Goal: Transaction & Acquisition: Purchase product/service

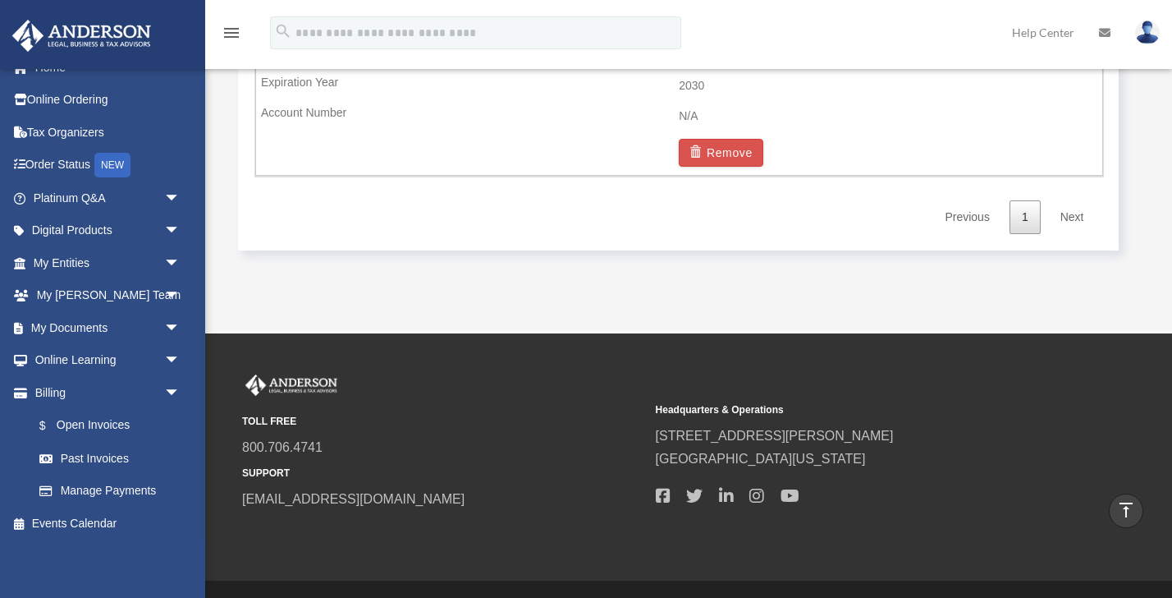
scroll to position [1312, 0]
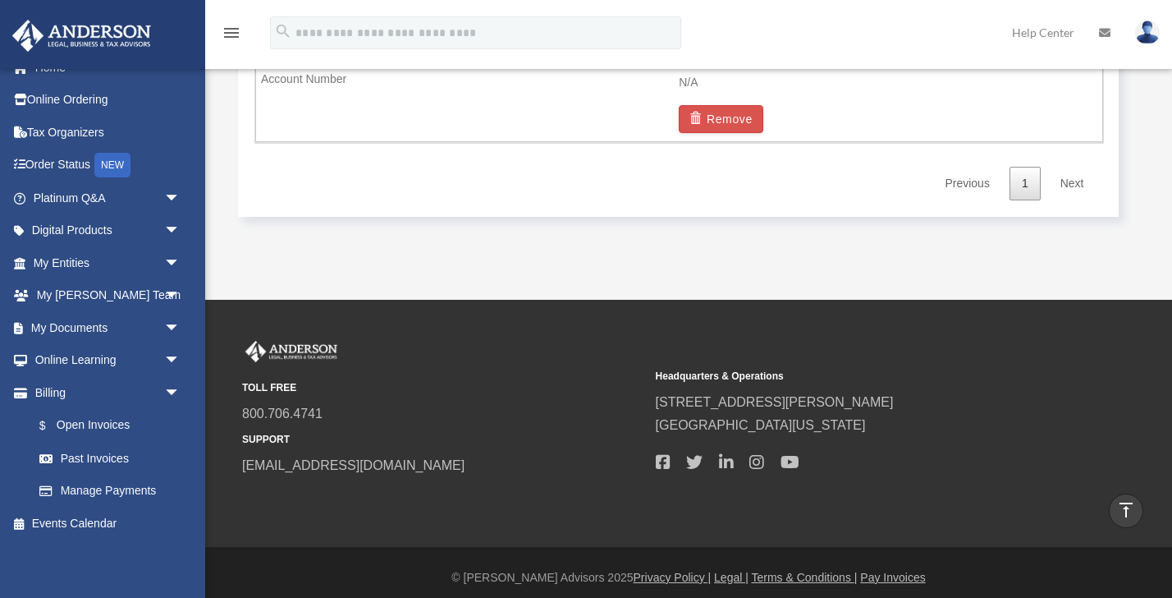
click at [1080, 188] on link "Next" at bounding box center [1072, 184] width 48 height 34
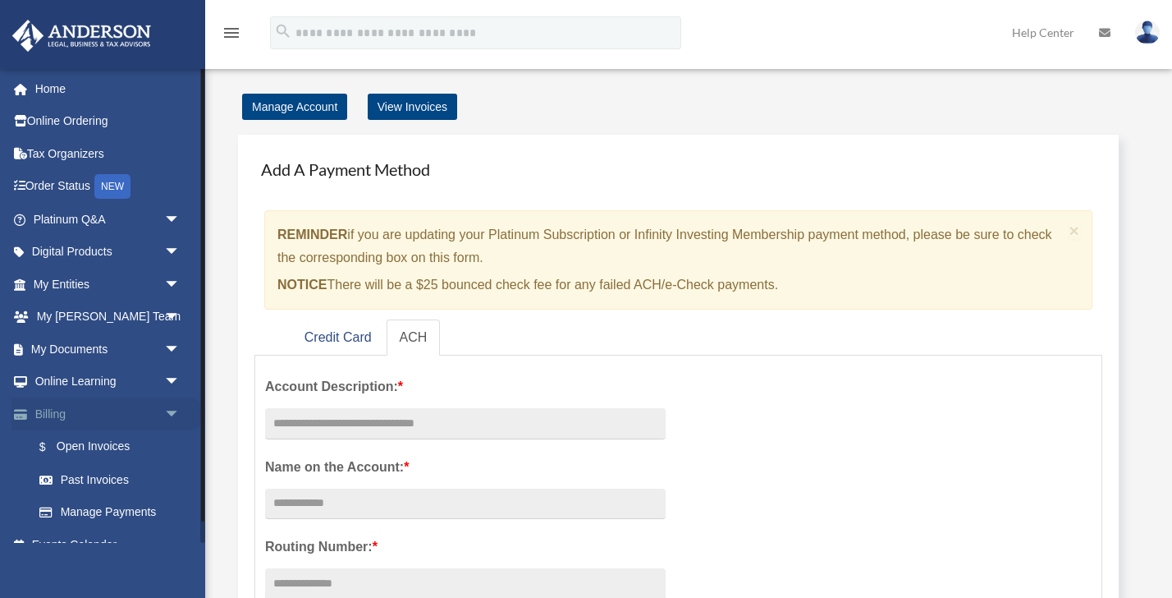
click at [76, 411] on link "Billing arrow_drop_down" at bounding box center [108, 413] width 194 height 33
click at [71, 444] on link "$ Open Invoices" at bounding box center [114, 447] width 182 height 34
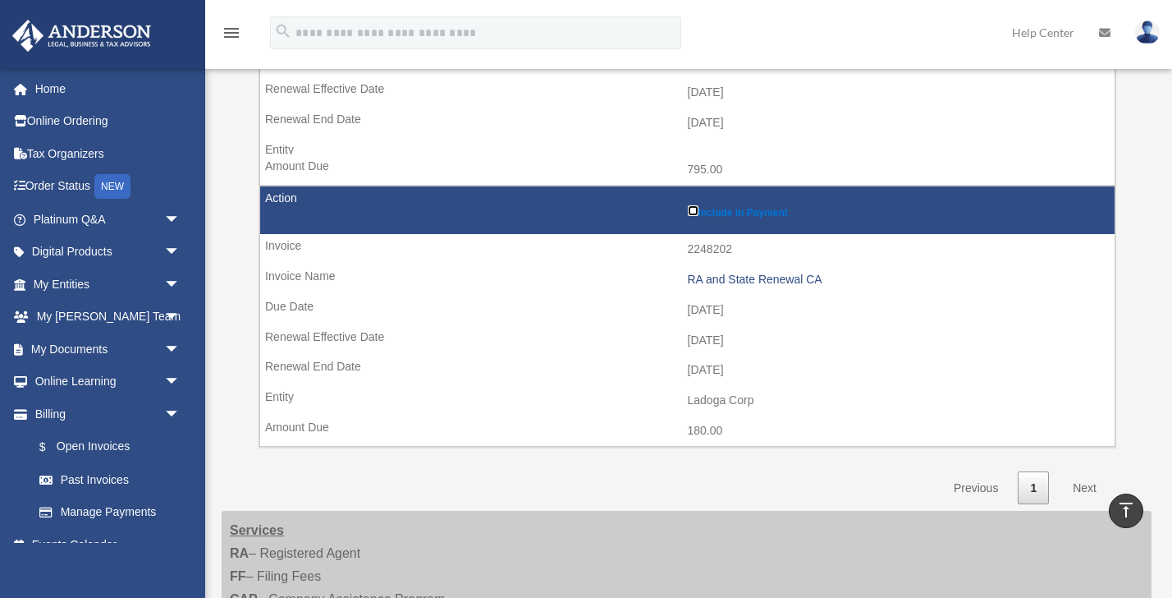
scroll to position [2190, 0]
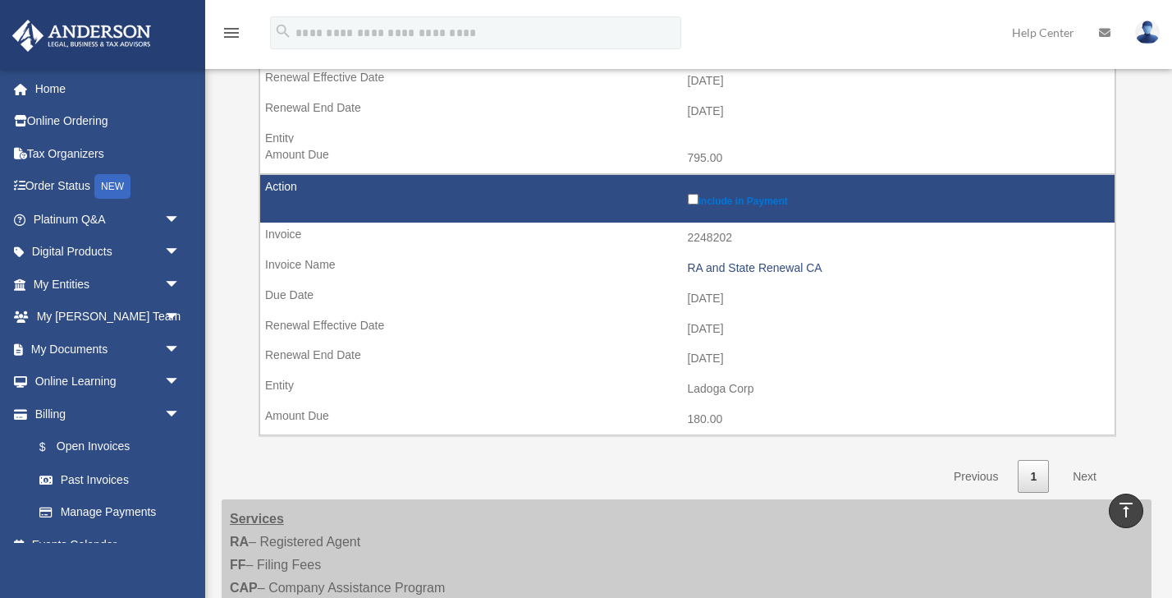
click at [1080, 479] on link "Next" at bounding box center [1085, 477] width 48 height 34
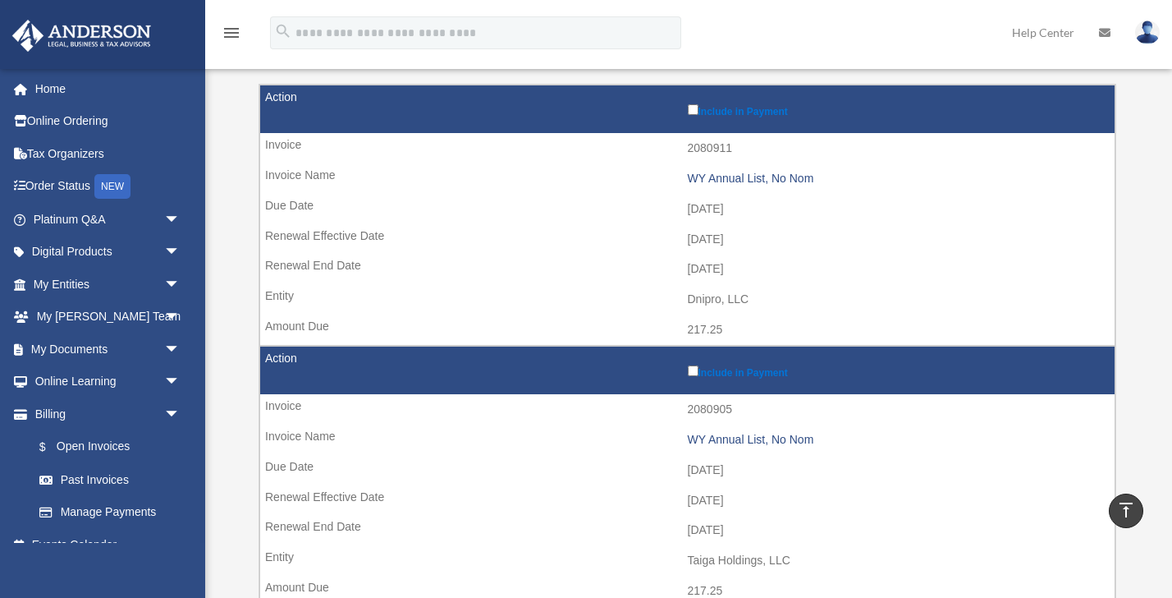
scroll to position [0, 0]
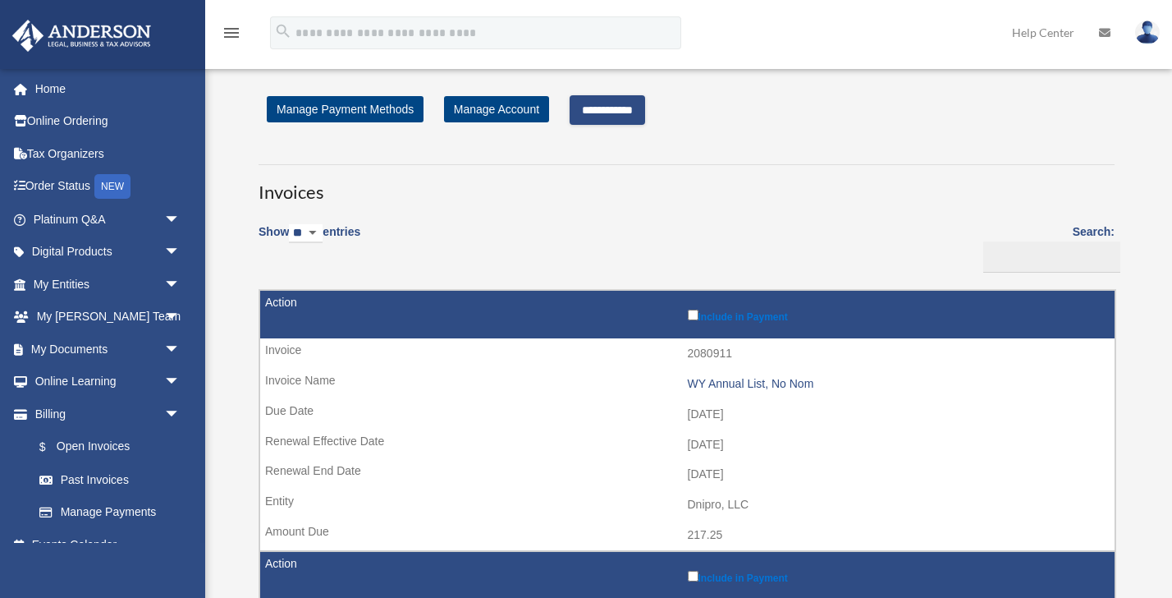
click at [623, 117] on input "**********" at bounding box center [608, 110] width 76 height 30
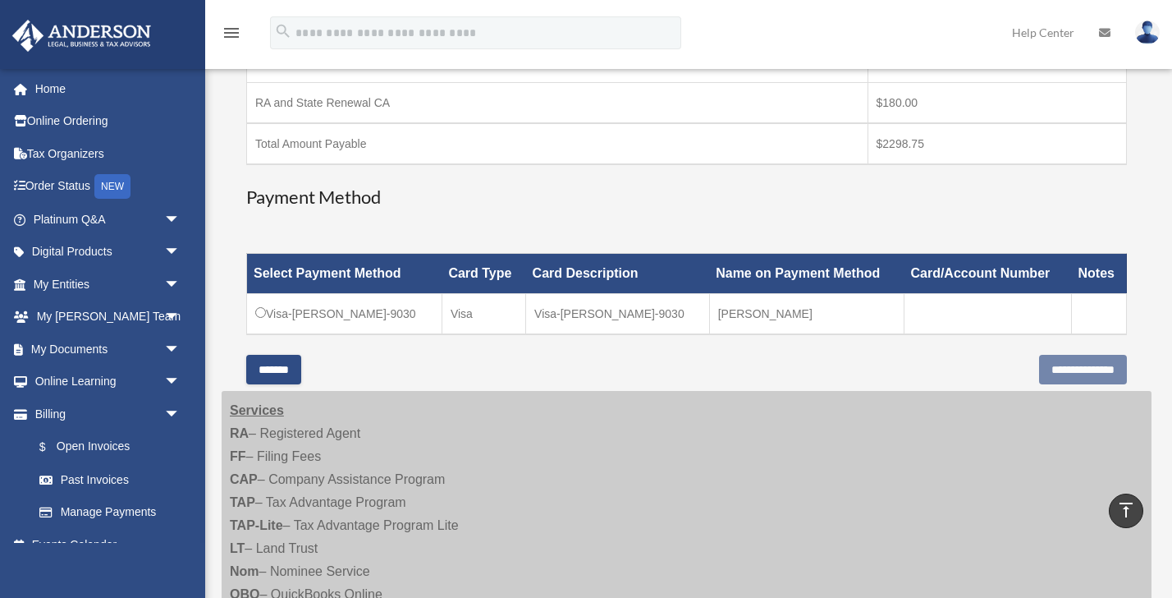
scroll to position [603, 0]
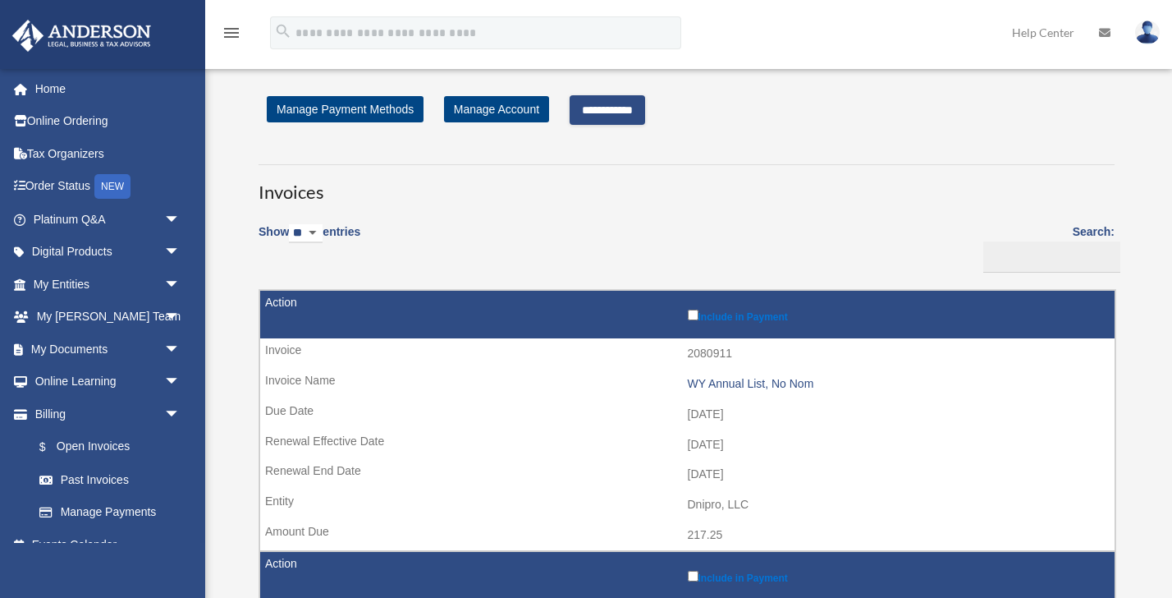
click at [597, 111] on input "**********" at bounding box center [608, 110] width 76 height 30
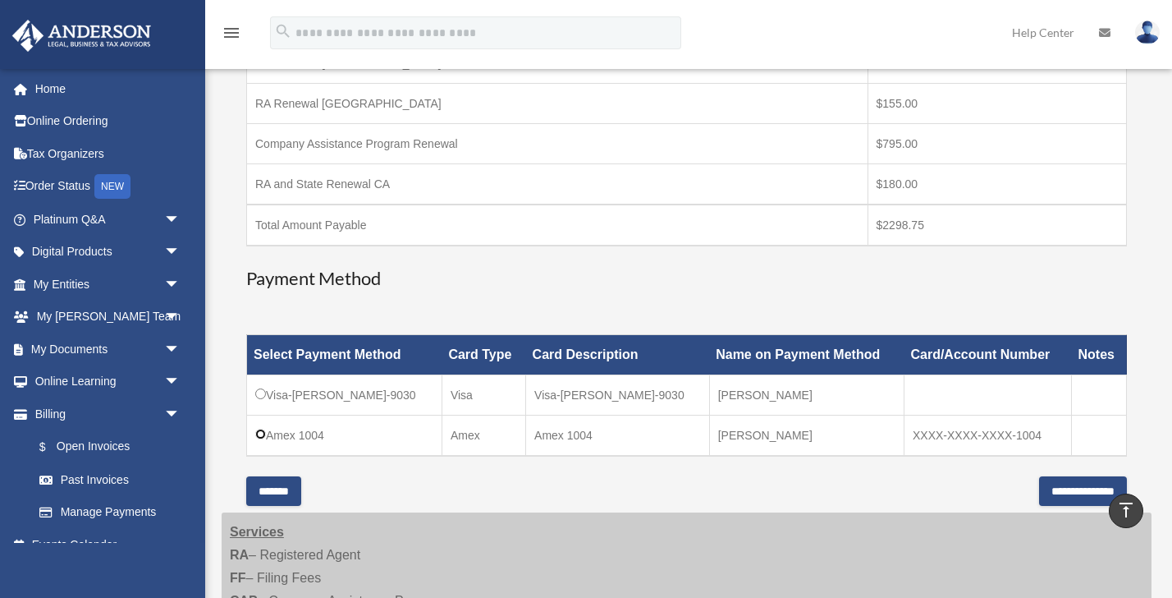
scroll to position [535, 0]
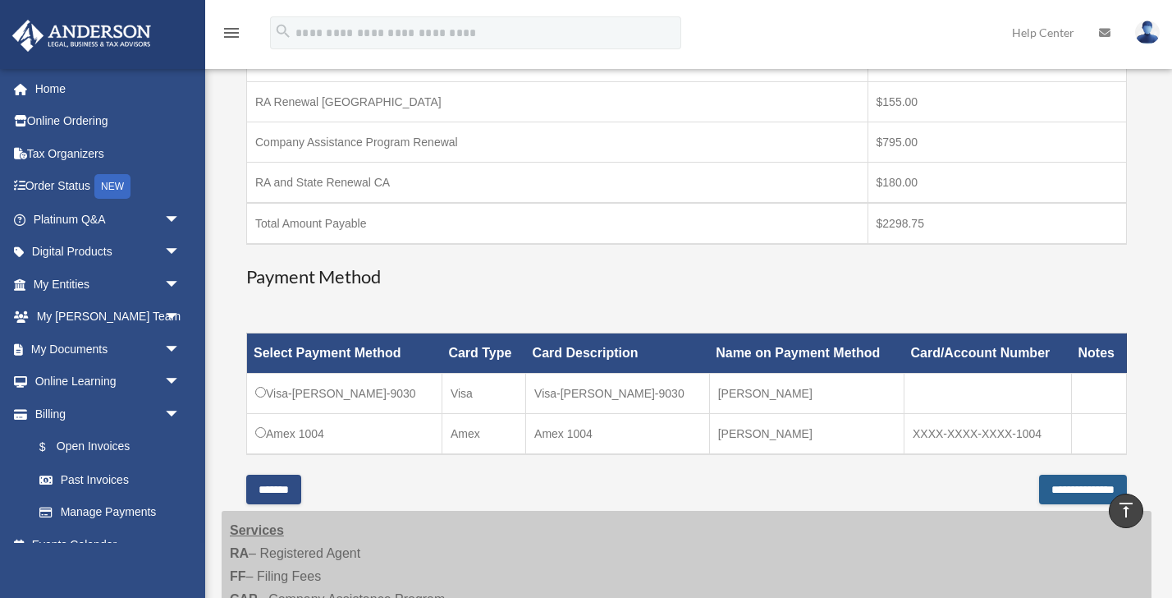
click at [1055, 486] on input "**********" at bounding box center [1083, 489] width 88 height 30
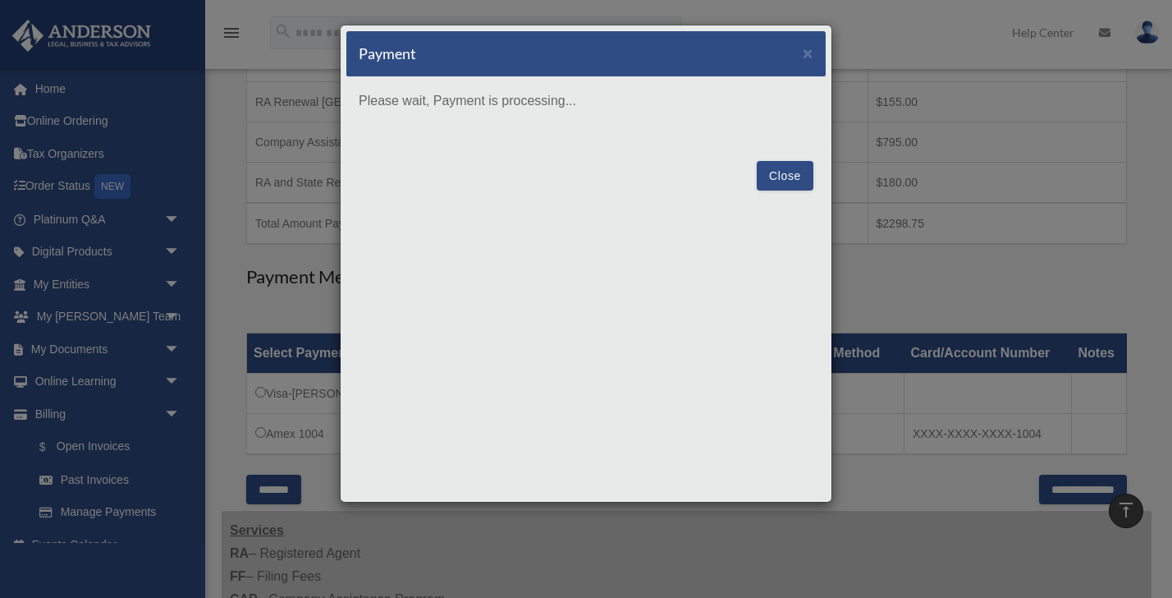
click at [799, 178] on button "Close" at bounding box center [785, 176] width 57 height 30
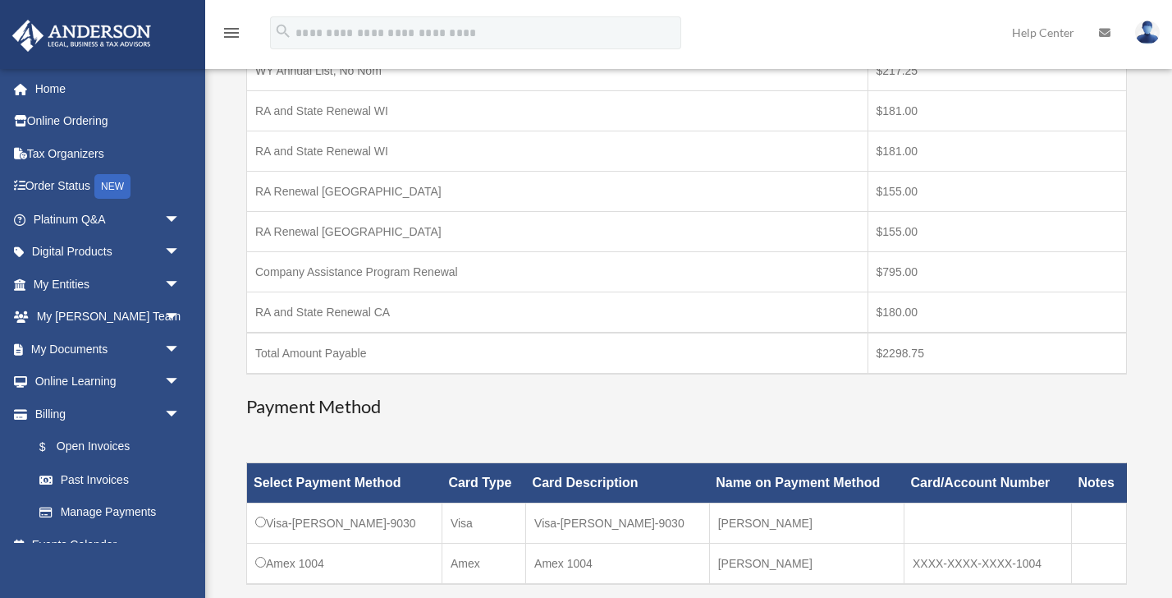
scroll to position [660, 0]
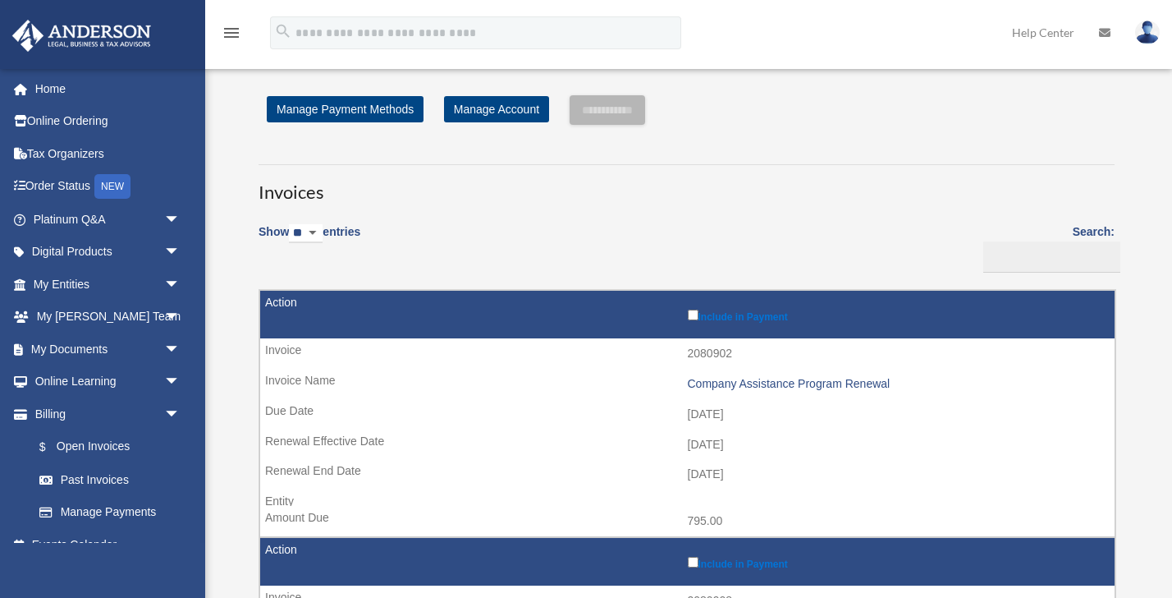
scroll to position [6, 0]
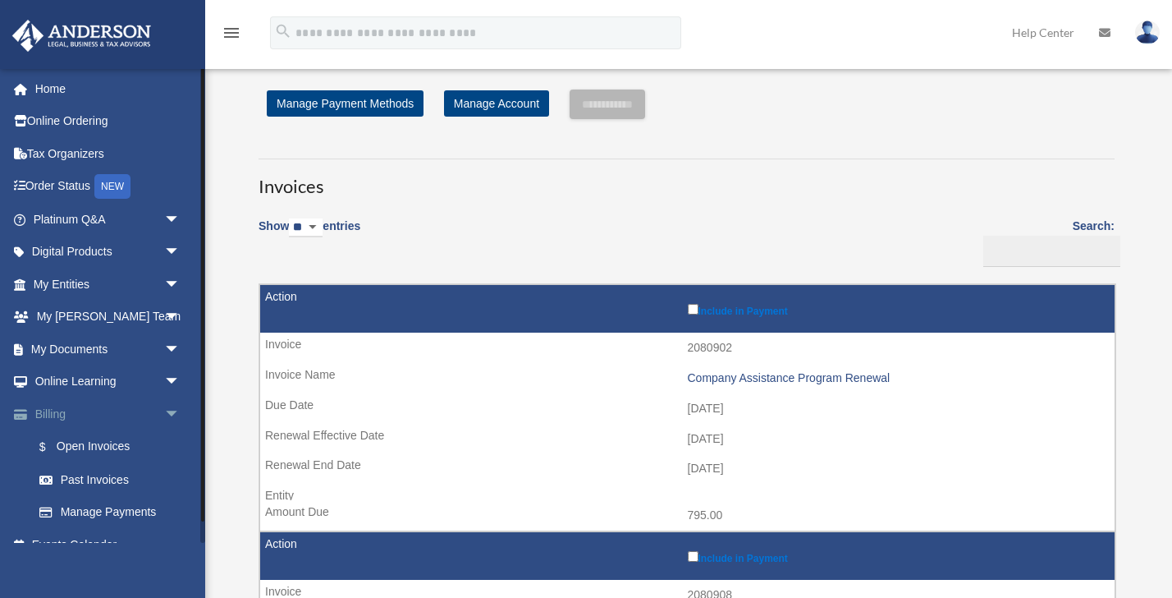
click at [52, 410] on link "Billing arrow_drop_down" at bounding box center [108, 413] width 194 height 33
click at [78, 439] on link "$ Open Invoices" at bounding box center [114, 447] width 182 height 34
click at [77, 439] on link "$ Open Invoices" at bounding box center [114, 447] width 182 height 34
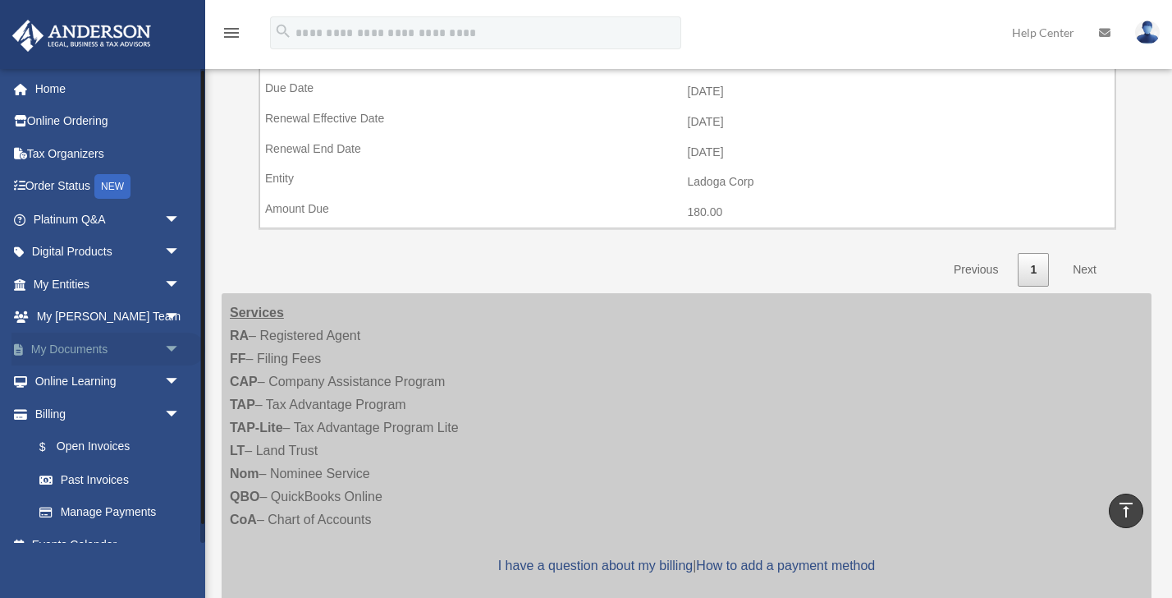
scroll to position [21, 0]
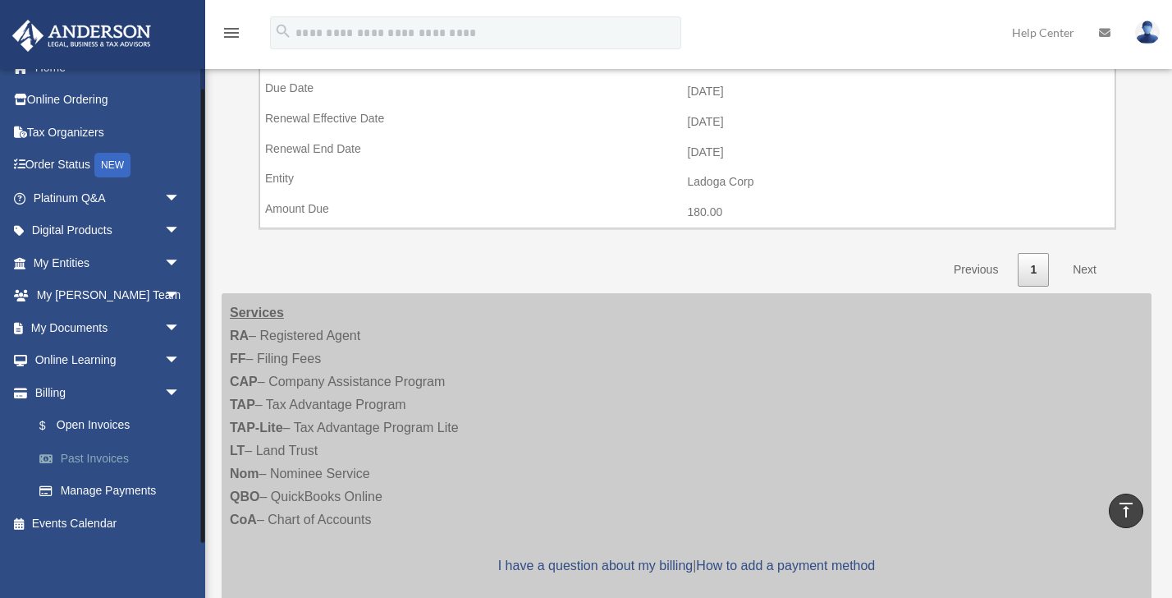
click at [96, 453] on link "Past Invoices" at bounding box center [114, 458] width 182 height 33
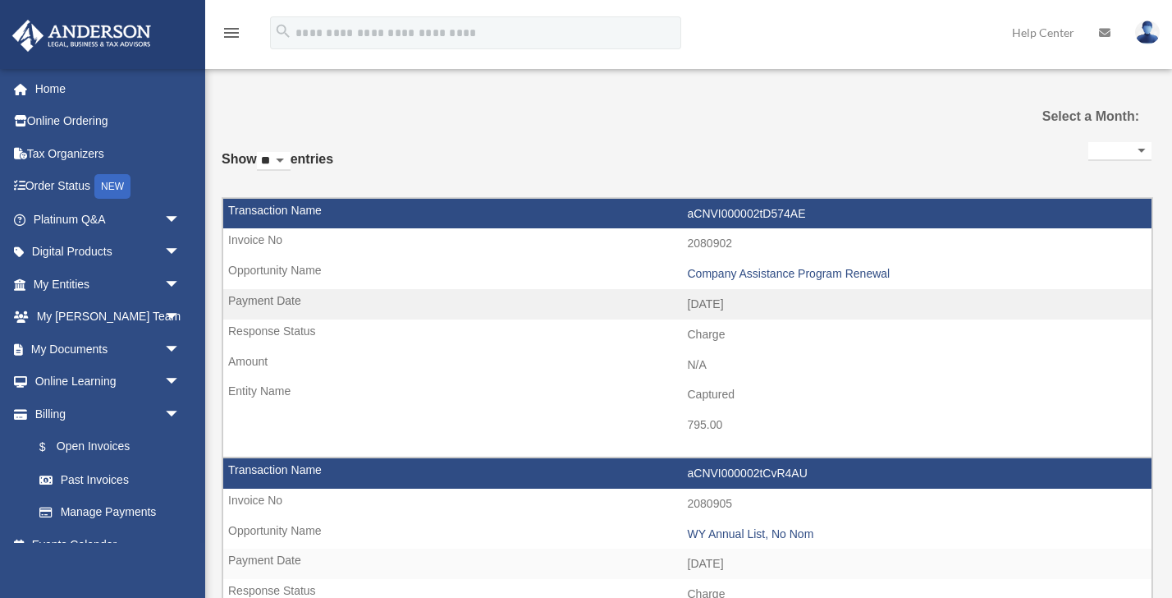
select select
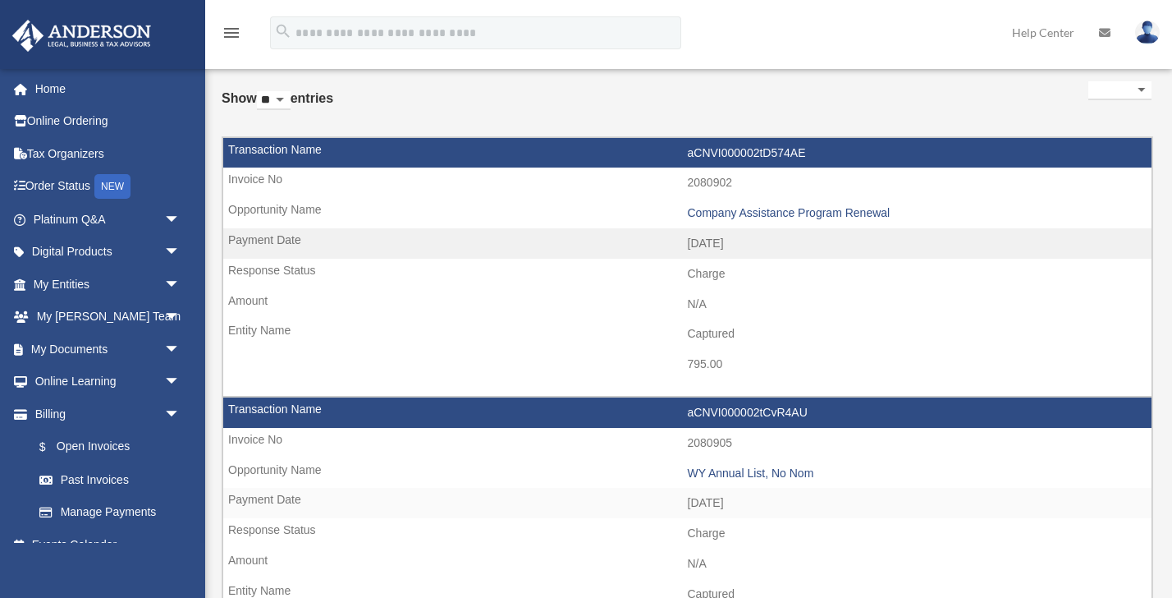
scroll to position [48, 0]
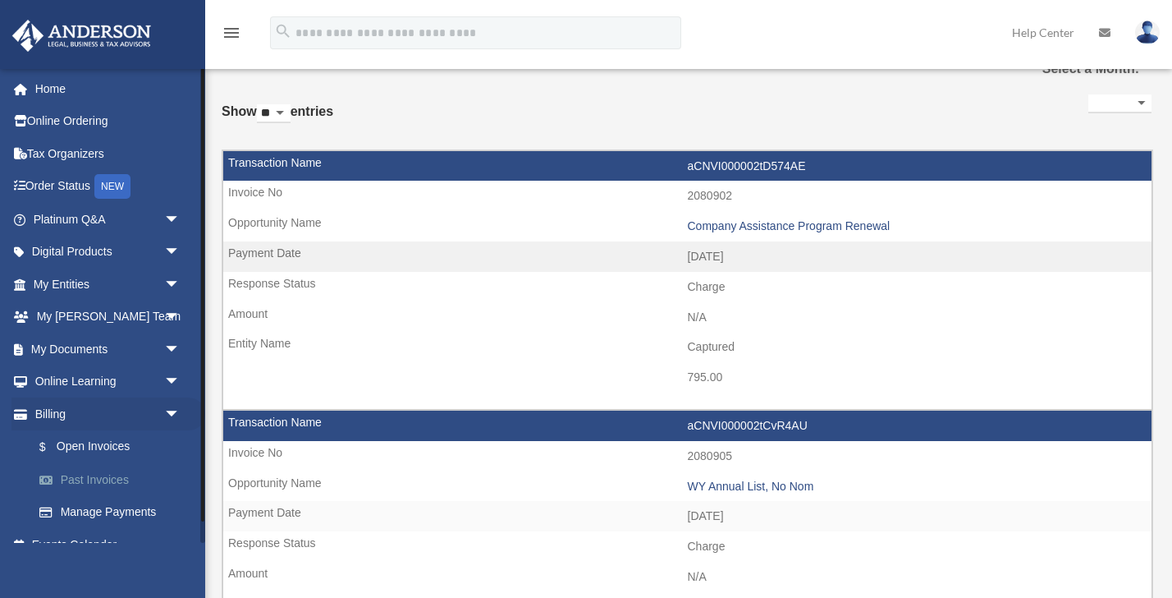
click at [91, 484] on link "Past Invoices" at bounding box center [114, 479] width 182 height 33
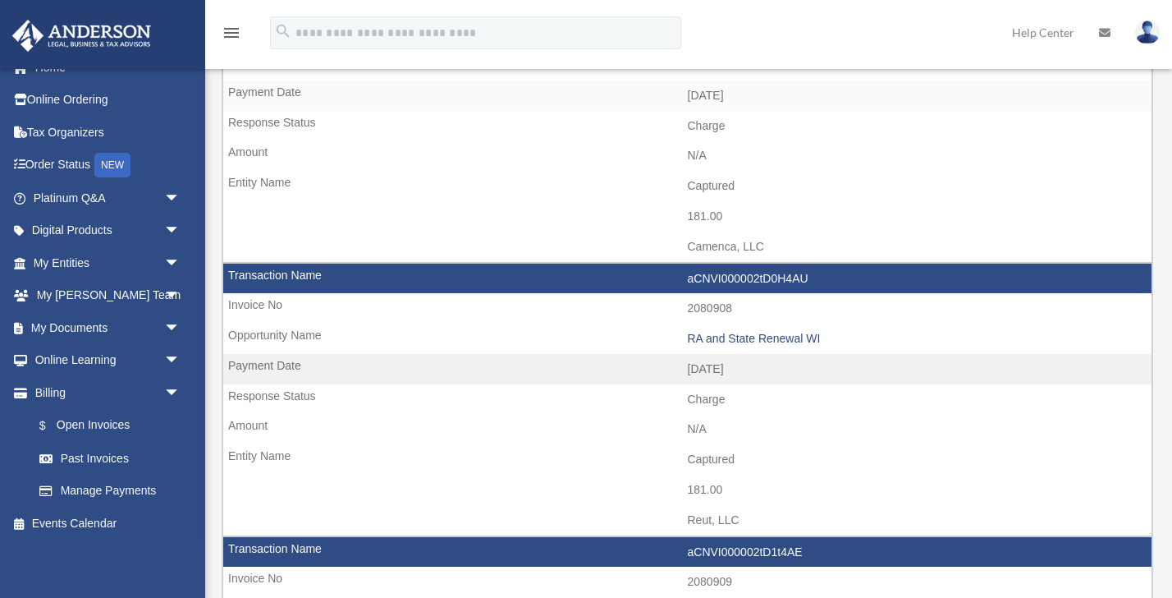
scroll to position [1022, 0]
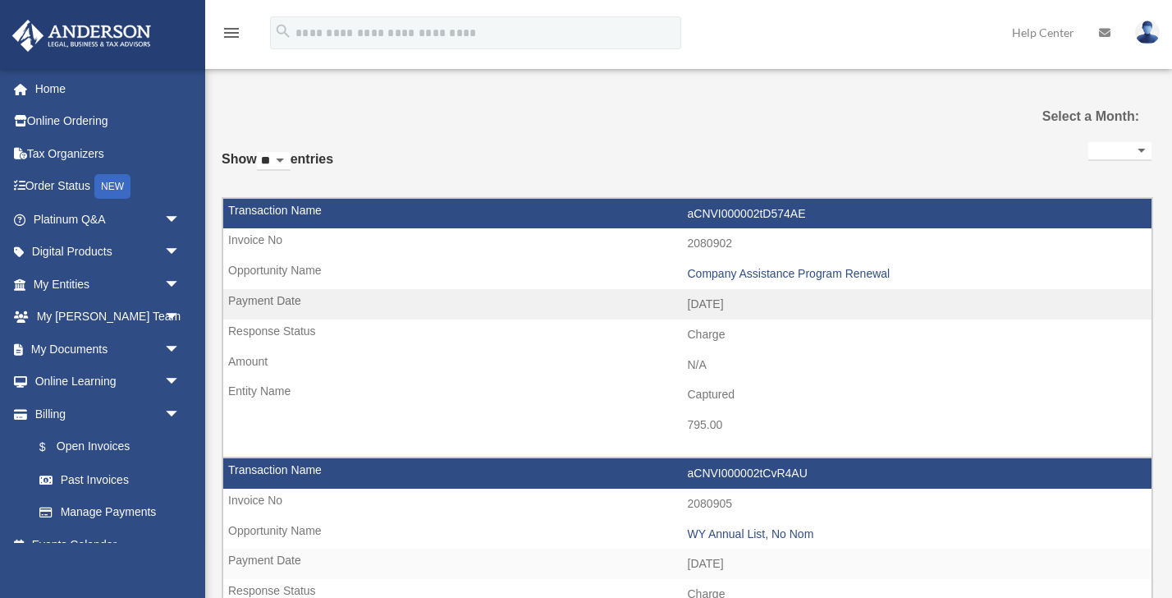
select select
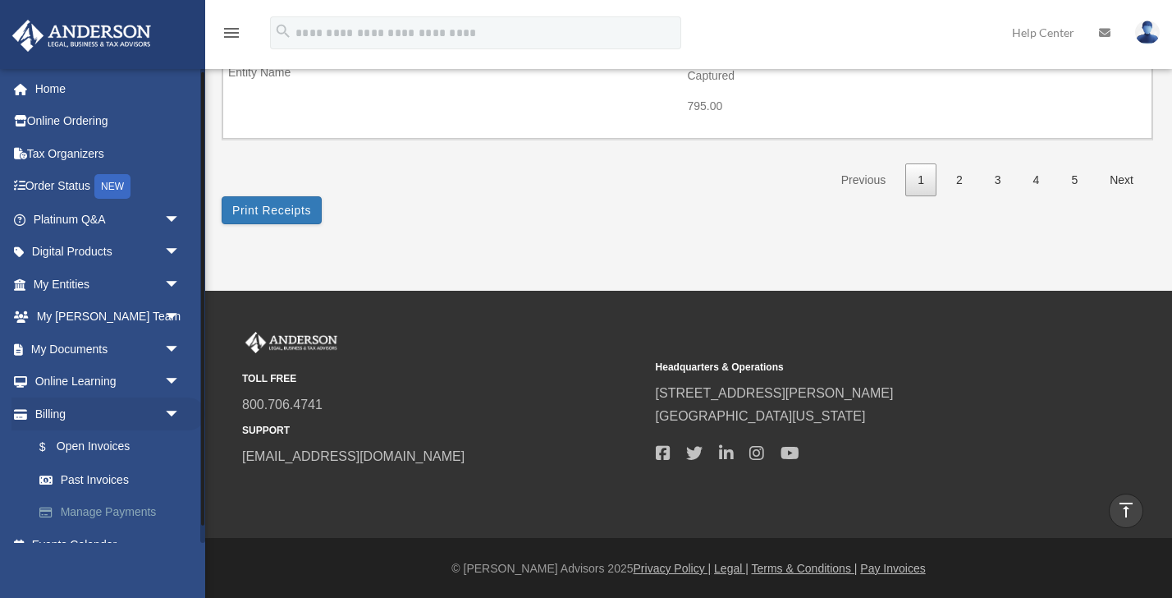
scroll to position [21, 0]
